Goal: Communication & Community: Participate in discussion

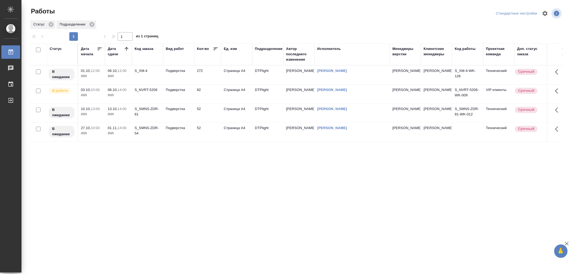
click at [192, 74] on td "Подверстка" at bounding box center [178, 75] width 31 height 19
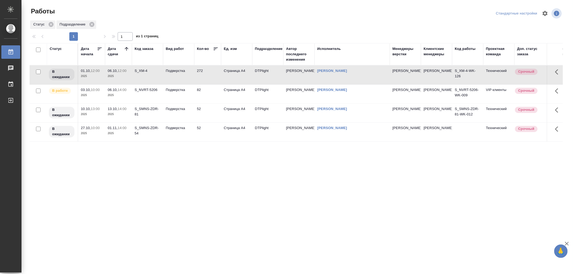
click at [192, 74] on td "Подверстка" at bounding box center [178, 75] width 31 height 19
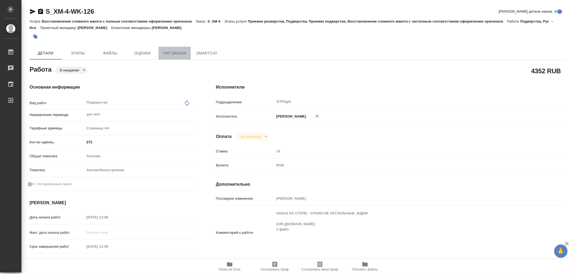
click at [180, 52] on span "Чат заказа" at bounding box center [175, 53] width 26 height 7
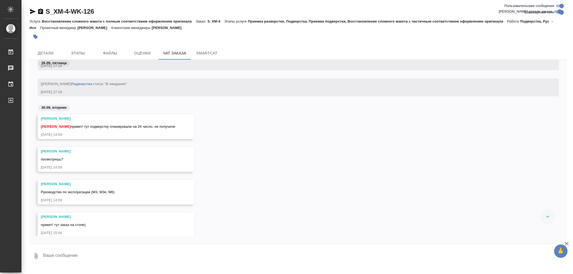
scroll to position [43804, 0]
